Goal: Transaction & Acquisition: Donate

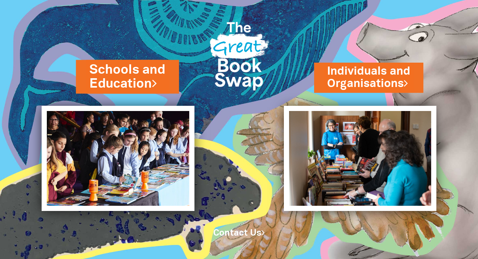
click at [148, 83] on link "Schools and Education" at bounding box center [127, 77] width 76 height 32
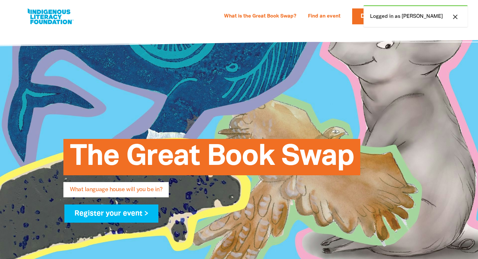
select select "primary-school"
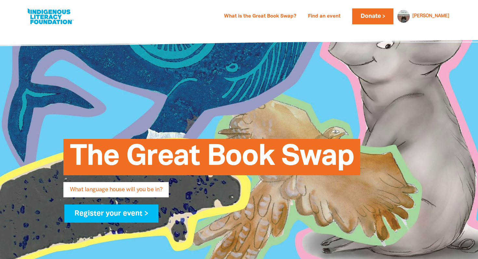
click at [59, 20] on link at bounding box center [50, 17] width 49 height 20
click at [393, 17] on link "Donate" at bounding box center [372, 16] width 41 height 16
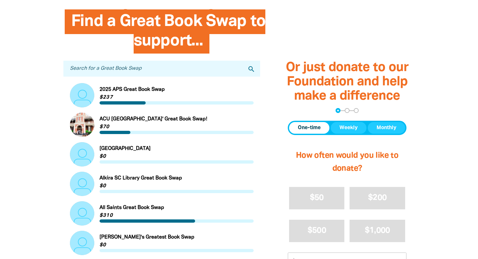
scroll to position [184, 0]
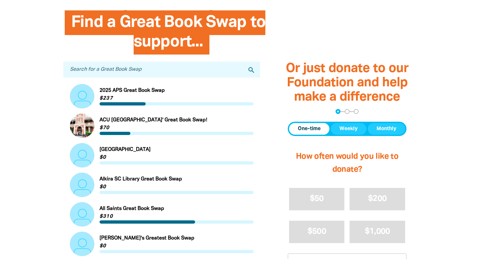
click at [97, 70] on input "Search for a Great Book Swap" at bounding box center [161, 70] width 197 height 16
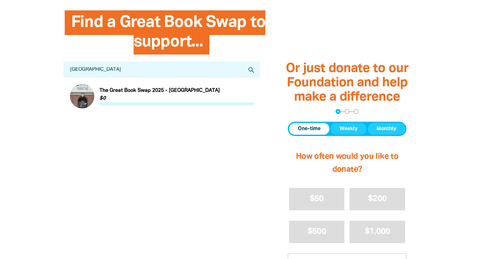
type input "[GEOGRAPHIC_DATA]"
